Goal: Entertainment & Leisure: Consume media (video, audio)

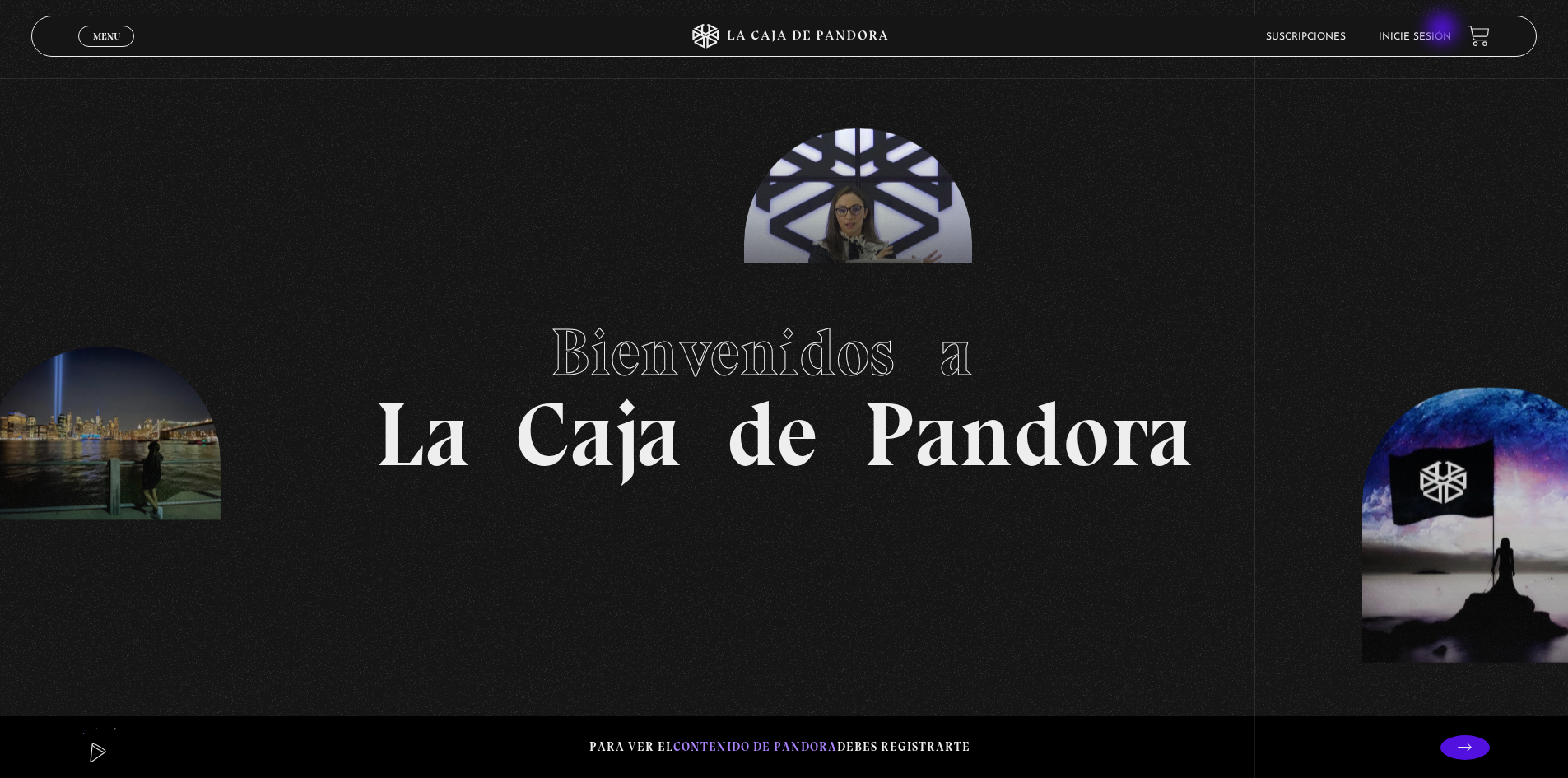
click at [1444, 32] on link "Inicie sesión" at bounding box center [1415, 37] width 72 height 10
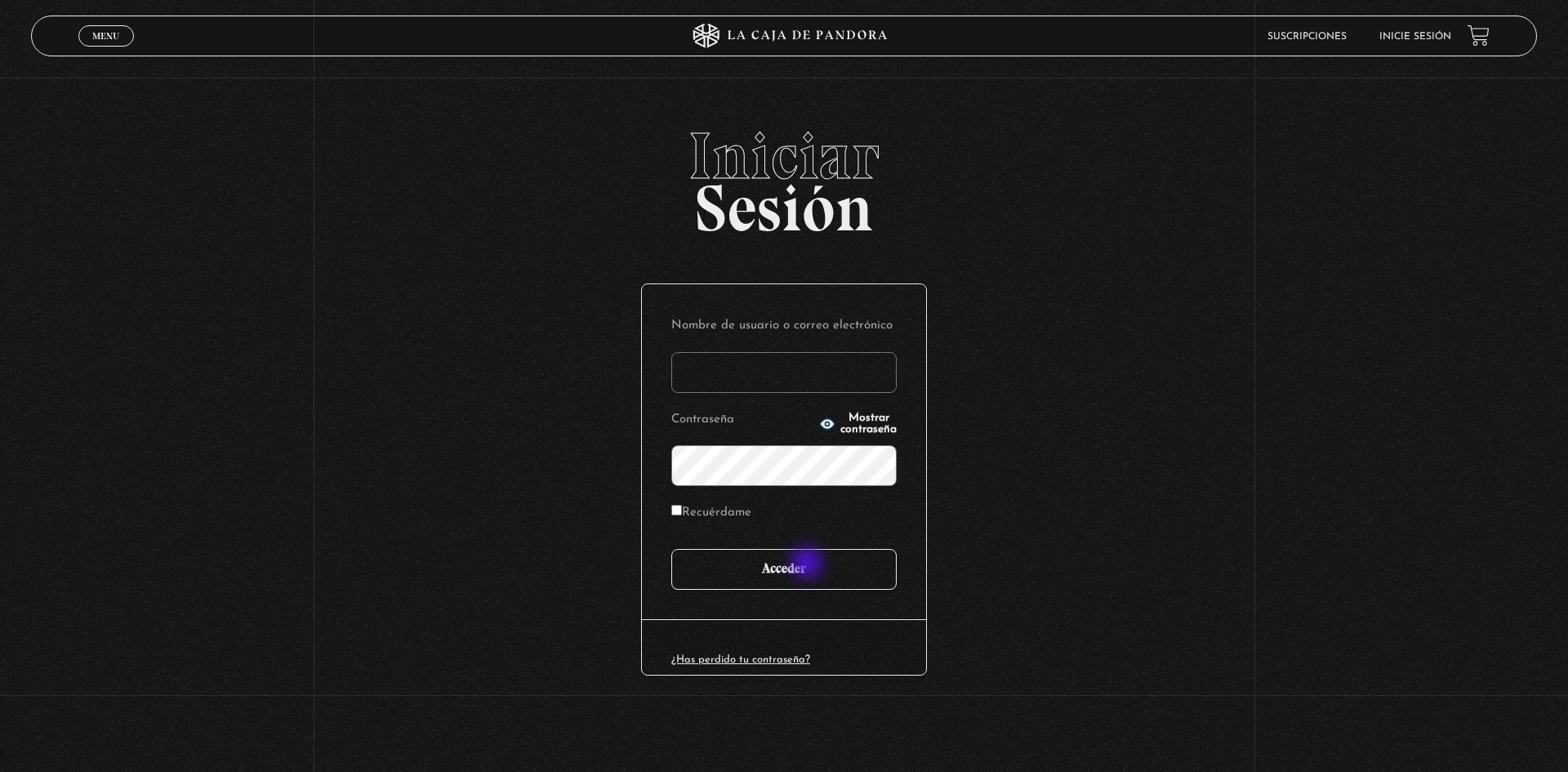
type input "[EMAIL_ADDRESS][DOMAIN_NAME]"
drag, startPoint x: 809, startPoint y: 564, endPoint x: 798, endPoint y: 561, distance: 11.4
click at [809, 563] on input "Acceder" at bounding box center [784, 570] width 225 height 41
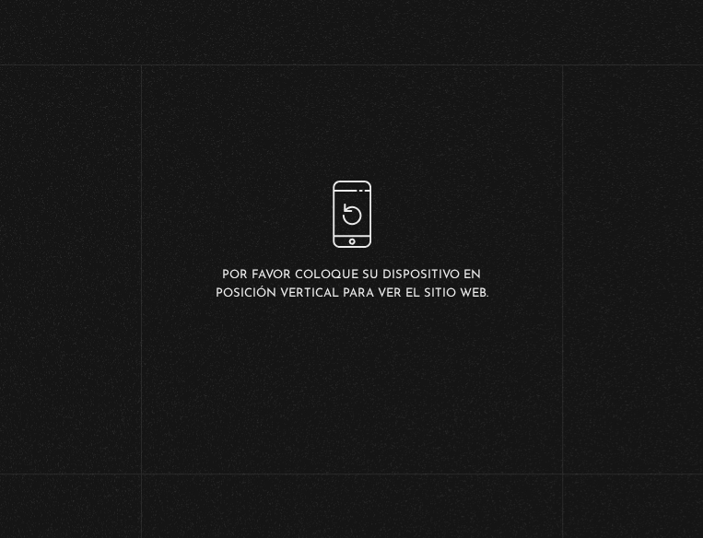
scroll to position [28, 0]
click at [68, 495] on span "Menu" at bounding box center [73, 498] width 30 height 11
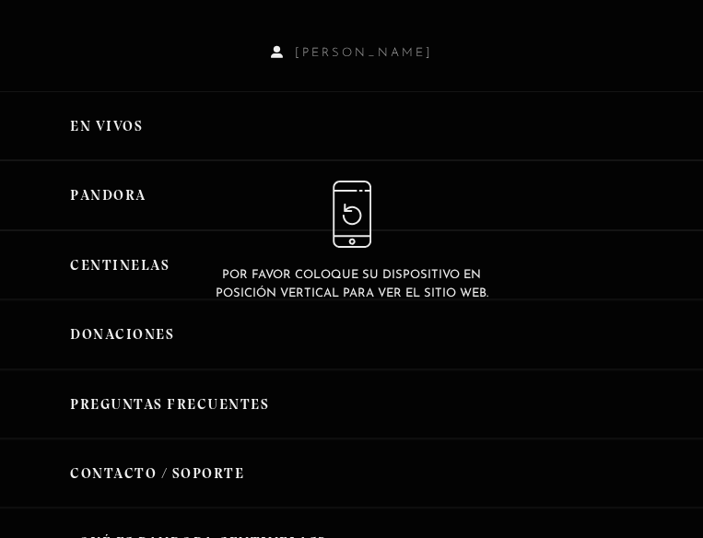
click at [80, 225] on link "Pandora" at bounding box center [351, 194] width 703 height 69
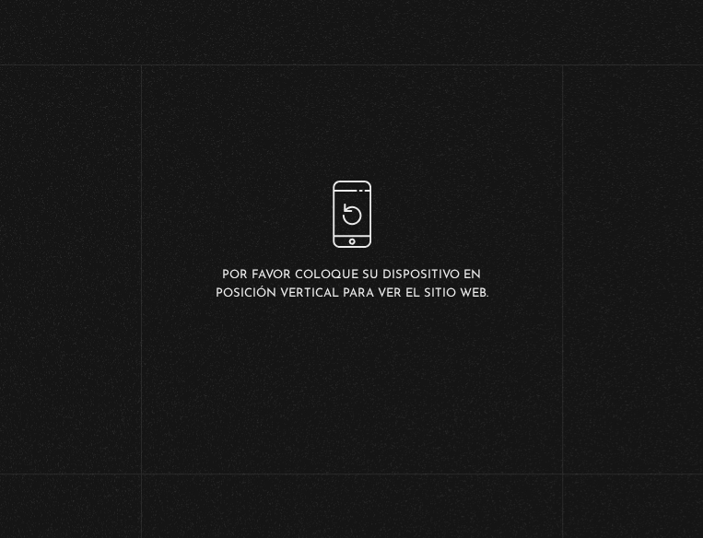
scroll to position [2487, 0]
click at [278, 497] on div "Menu Cerrar" at bounding box center [210, 498] width 337 height 44
